Goal: Transaction & Acquisition: Subscribe to service/newsletter

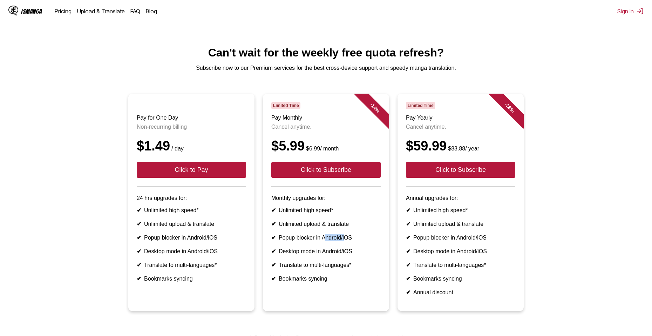
drag, startPoint x: 335, startPoint y: 250, endPoint x: 347, endPoint y: 251, distance: 12.0
click at [348, 241] on li "✔ Popup blocker in Android/iOS" at bounding box center [325, 237] width 109 height 7
drag, startPoint x: 335, startPoint y: 266, endPoint x: 356, endPoint y: 265, distance: 21.4
click at [345, 254] on li "✔ Desktop mode in Android/iOS" at bounding box center [325, 251] width 109 height 7
click at [358, 267] on ul "✔ Unlimited high speed* ✔ Unlimited upload & translate ✔ Popup blocker in Andro…" at bounding box center [325, 244] width 109 height 75
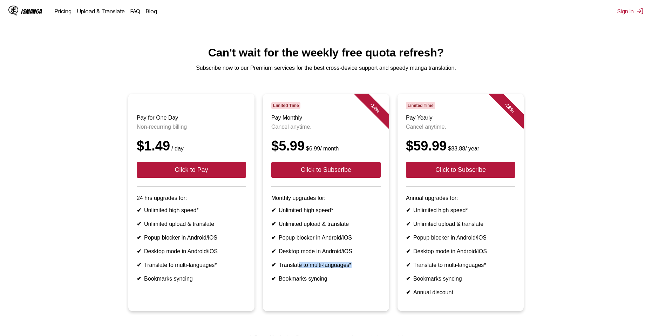
drag, startPoint x: 336, startPoint y: 277, endPoint x: 352, endPoint y: 277, distance: 15.4
click at [352, 268] on li "✔ Translate to multi-languages*" at bounding box center [325, 264] width 109 height 7
click at [352, 282] on ul "✔ Unlimited high speed* ✔ Unlimited upload & translate ✔ Popup blocker in Andro…" at bounding box center [325, 244] width 109 height 75
drag, startPoint x: 317, startPoint y: 295, endPoint x: 345, endPoint y: 296, distance: 27.3
click at [341, 282] on li "✔ Bookmarks syncing" at bounding box center [325, 278] width 109 height 7
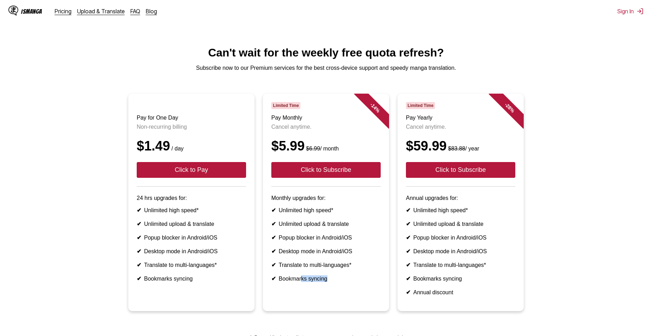
click at [356, 300] on article "- 14 % Limited Time Pay Monthly Cancel anytime. $5.99 $6.99 / month Click to Su…" at bounding box center [326, 202] width 126 height 217
click at [331, 213] on li "✔ Unlimited high speed*" at bounding box center [325, 210] width 109 height 7
click at [324, 178] on button "Click to Subscribe" at bounding box center [325, 170] width 109 height 16
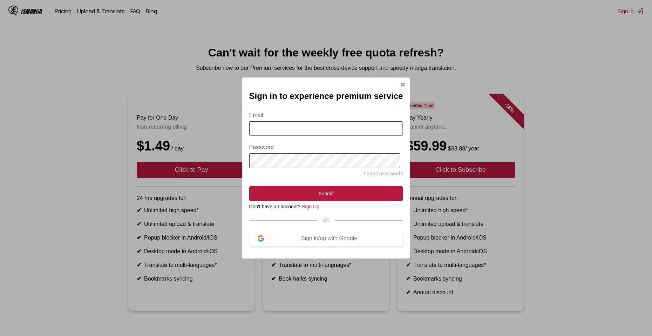
click at [319, 241] on div "Sign in/up with Google" at bounding box center [329, 238] width 131 height 6
